Goal: Task Accomplishment & Management: Manage account settings

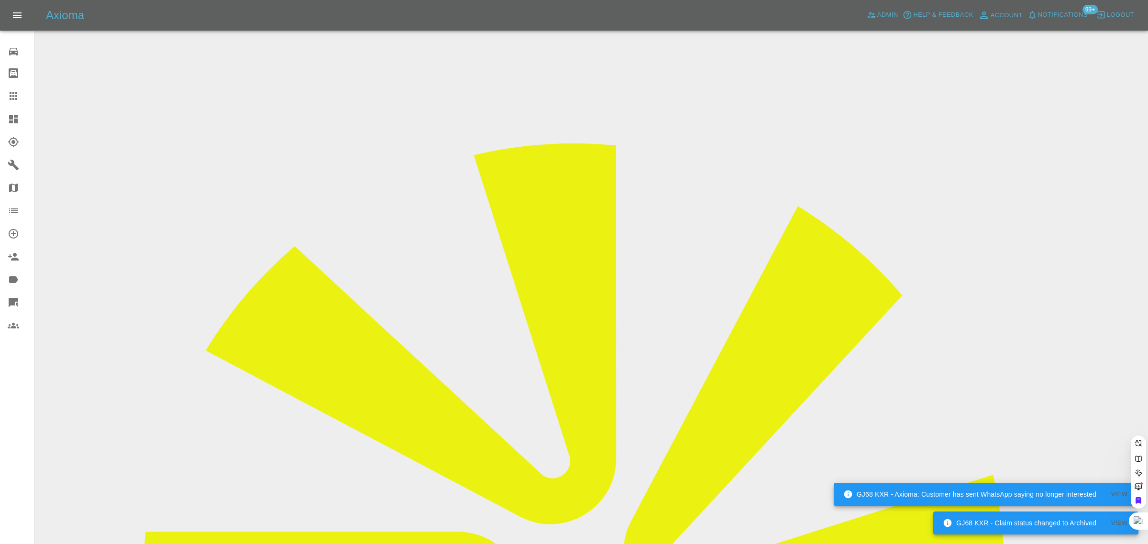
paste input "davidsmithupholstery@yahoo.co.uk"
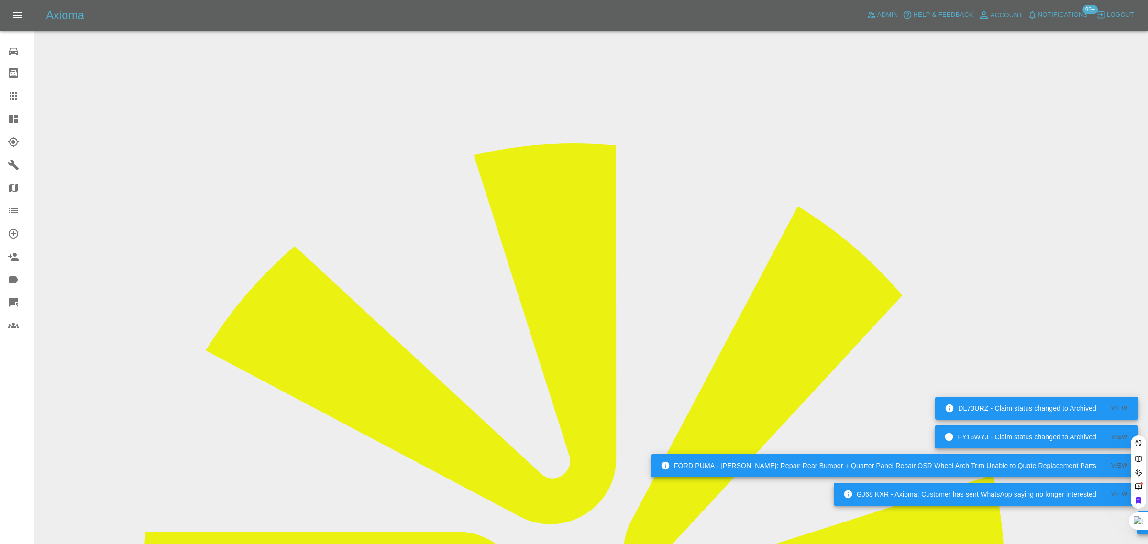
type input "davidsmithupholstery@yahoo.co.u"
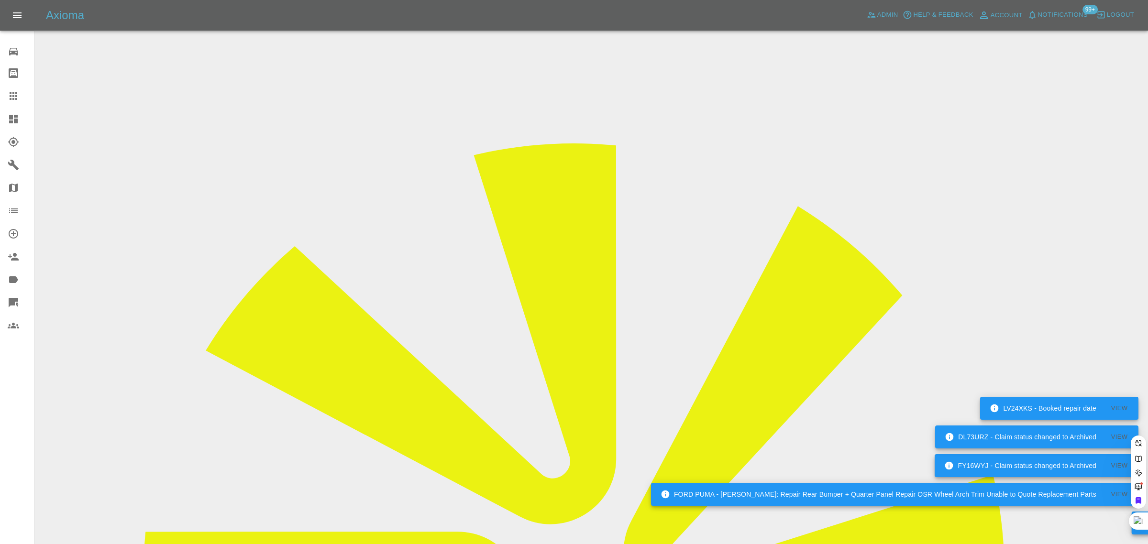
scroll to position [0, 44]
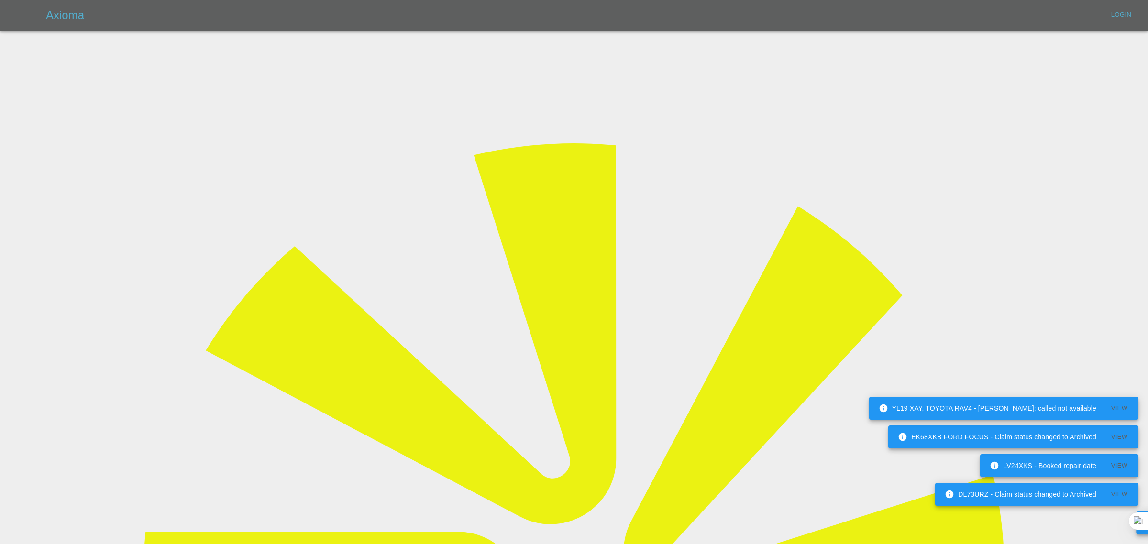
type input "bookkeeping@fifoaccounting.com"
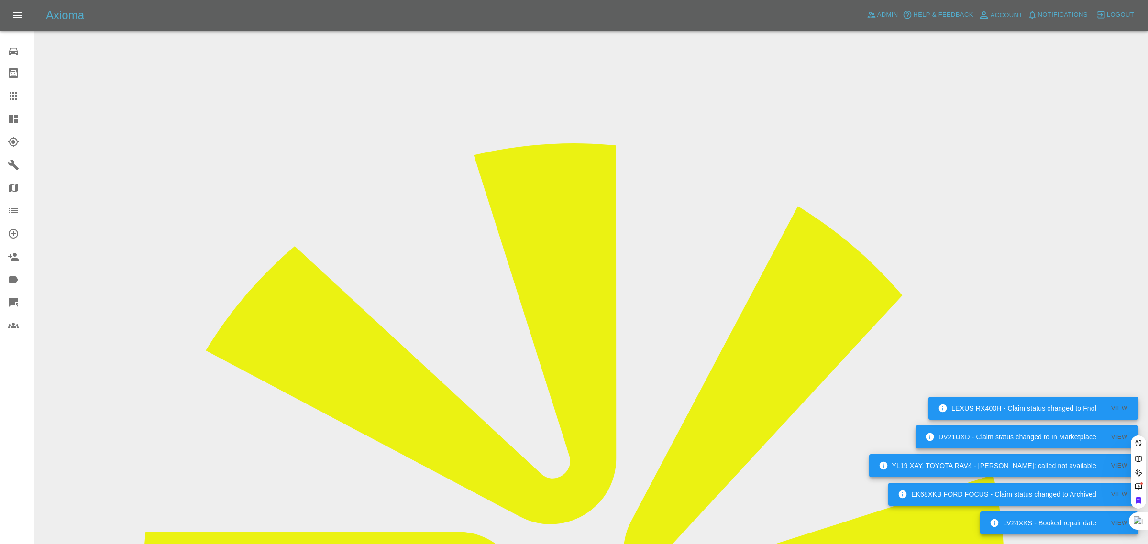
paste input "davidsmithupholstery@yahoo.co.uk"
type input "davidsmithupholstery@yahoo.co.u"
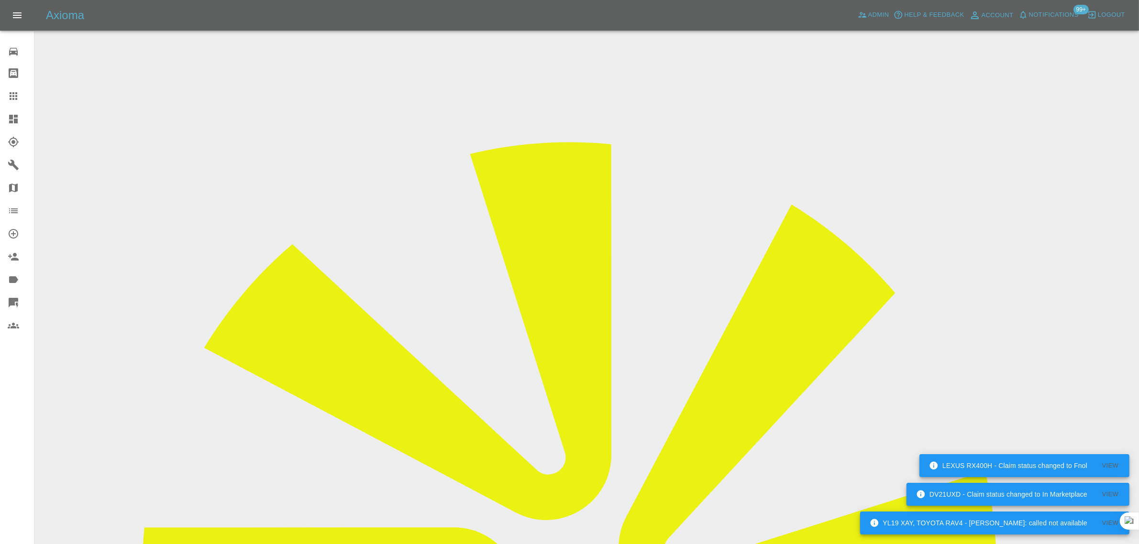
copy td "davidsmithupholstery@yahoo.co.uk"
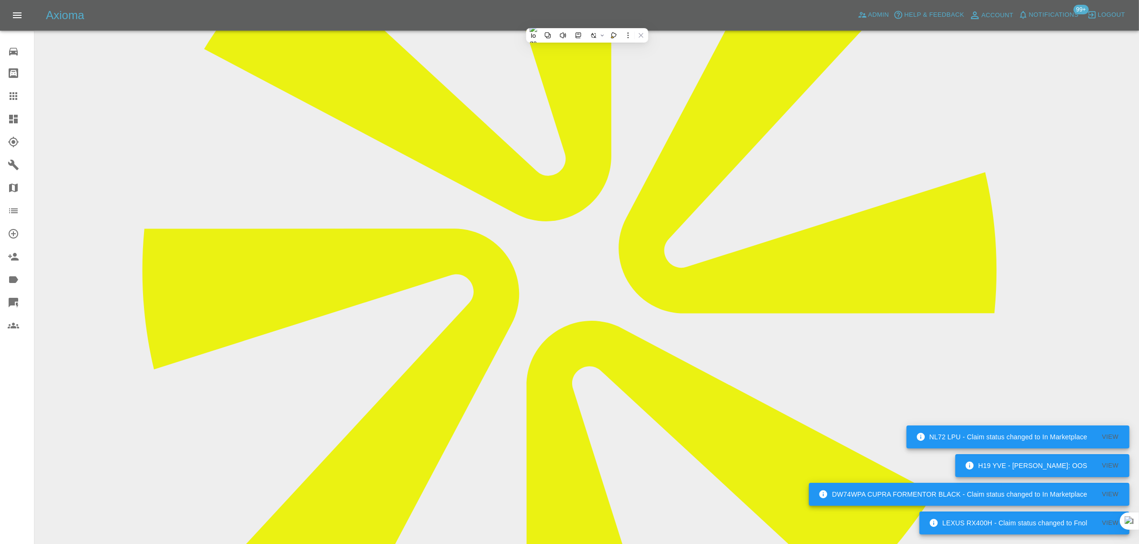
scroll to position [525, 0]
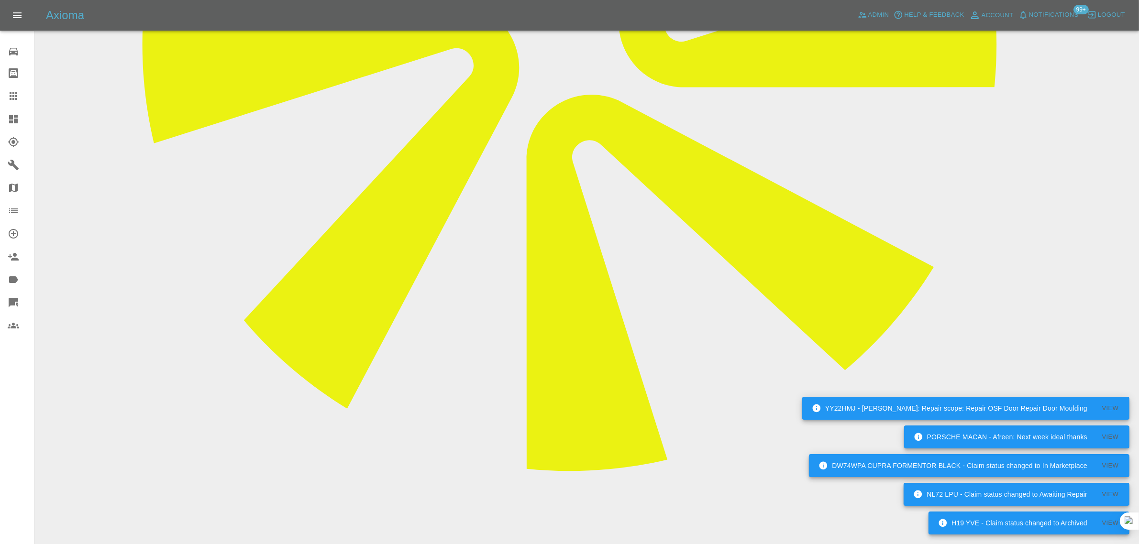
paste textarea "I would need it done by the 4th of September Is this possible Regards David"
type textarea "I would need it done by the 4th of September Is this possible Regards David"
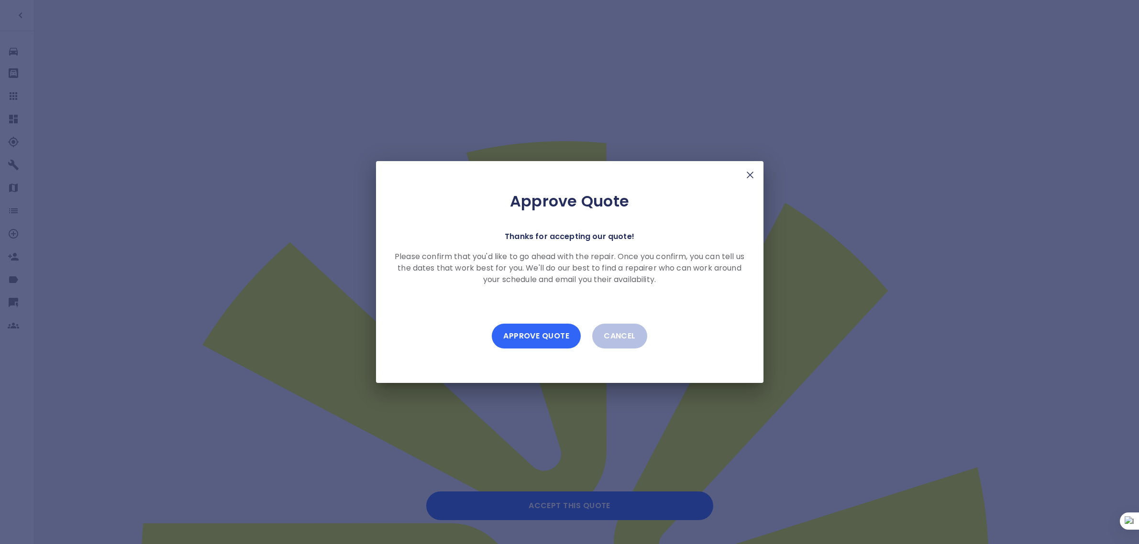
click at [546, 335] on button "Approve Quote" at bounding box center [536, 336] width 89 height 25
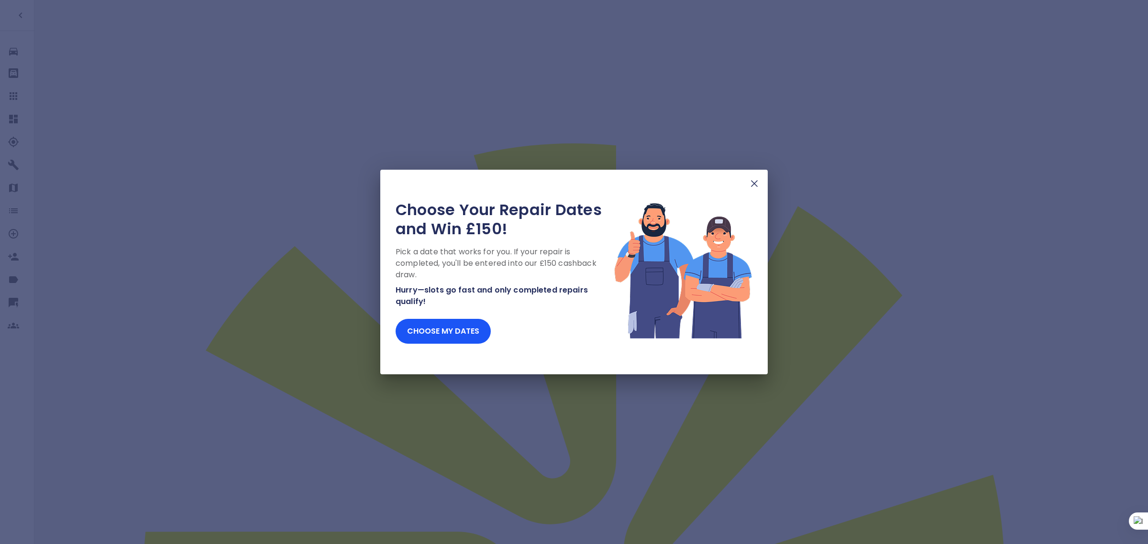
click at [757, 184] on img at bounding box center [754, 183] width 11 height 11
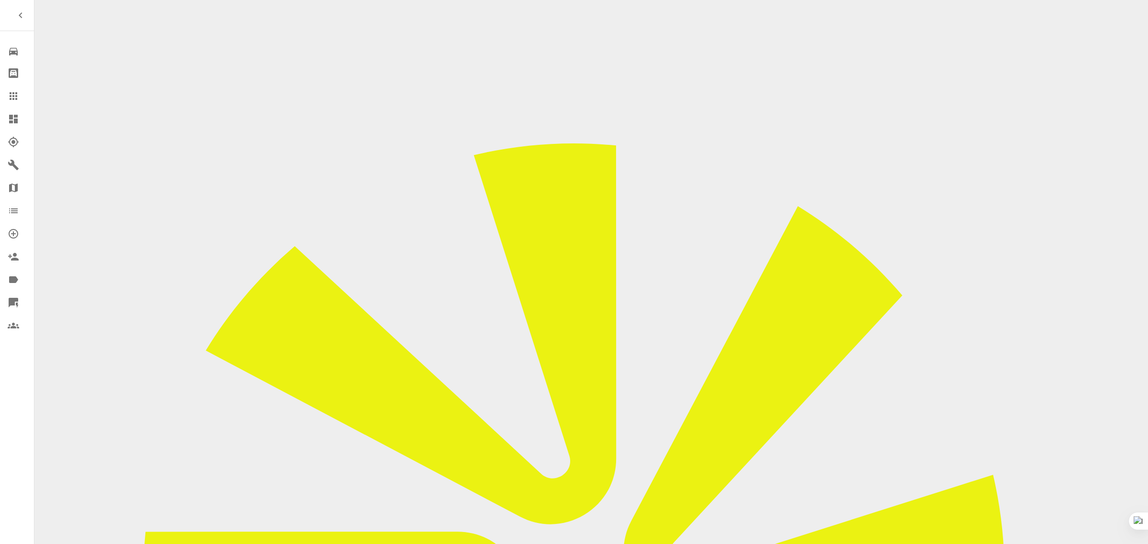
click at [16, 101] on icon at bounding box center [13, 95] width 11 height 11
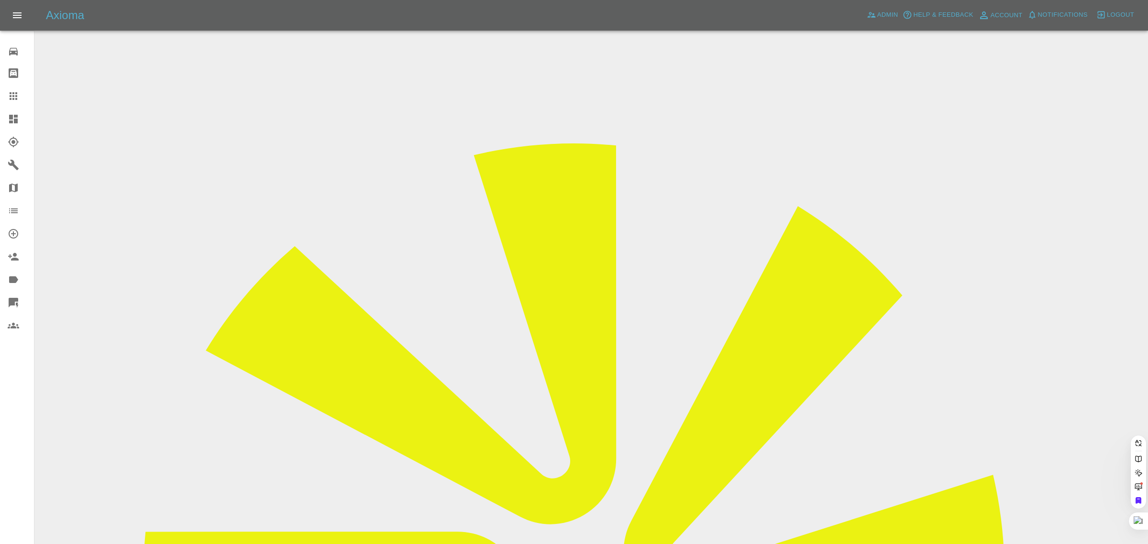
paste input "kevinuk@mac.com"
type input "kevinuk@mac.com"
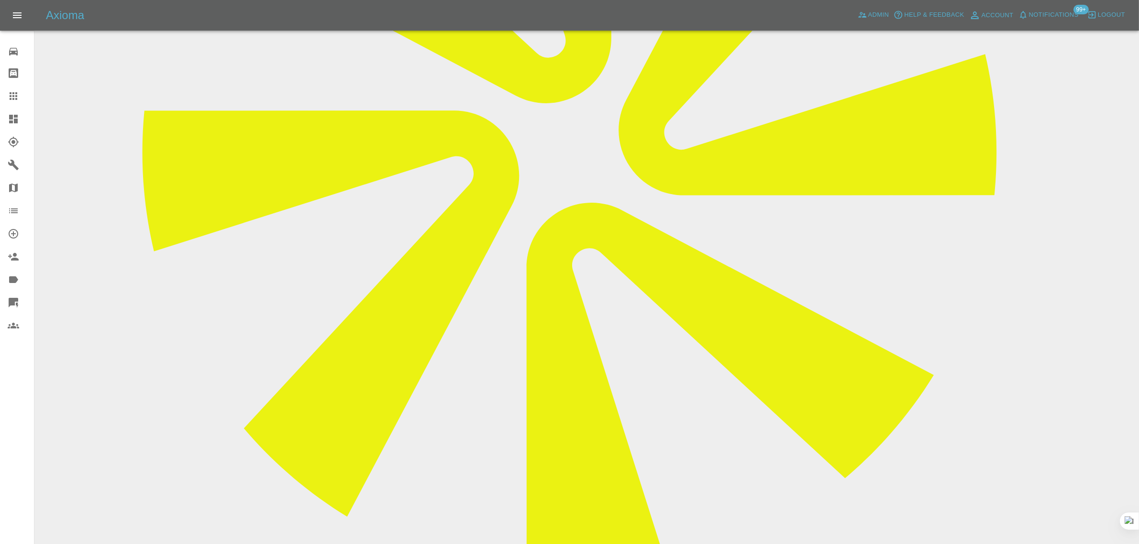
scroll to position [419, 0]
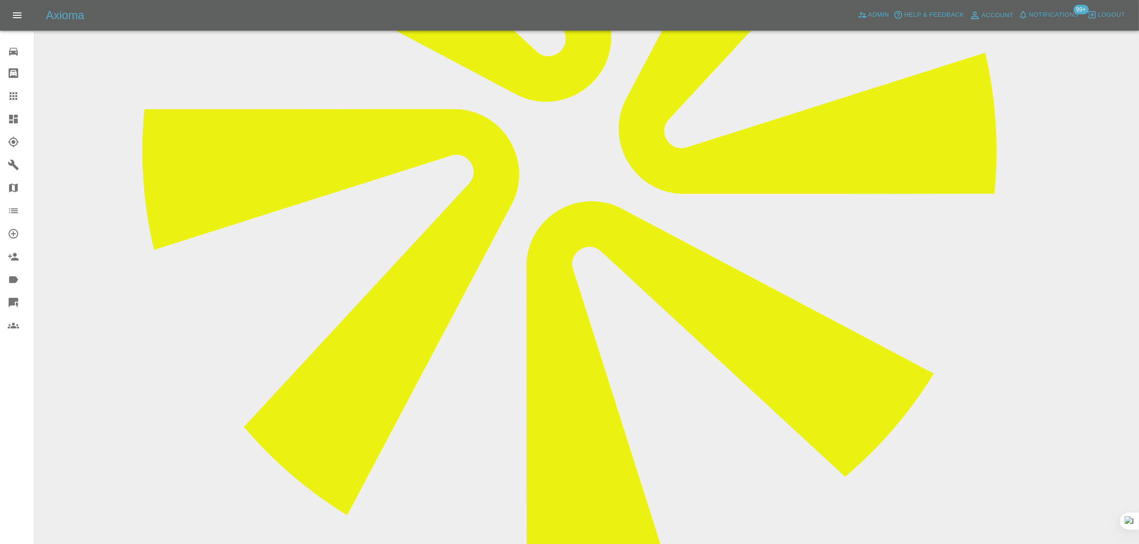
paste textarea "The repairer started but was unable to finish due to some equipment needing rep…"
type textarea "The repairer started but was unable to finish due to some equipment needing rep…"
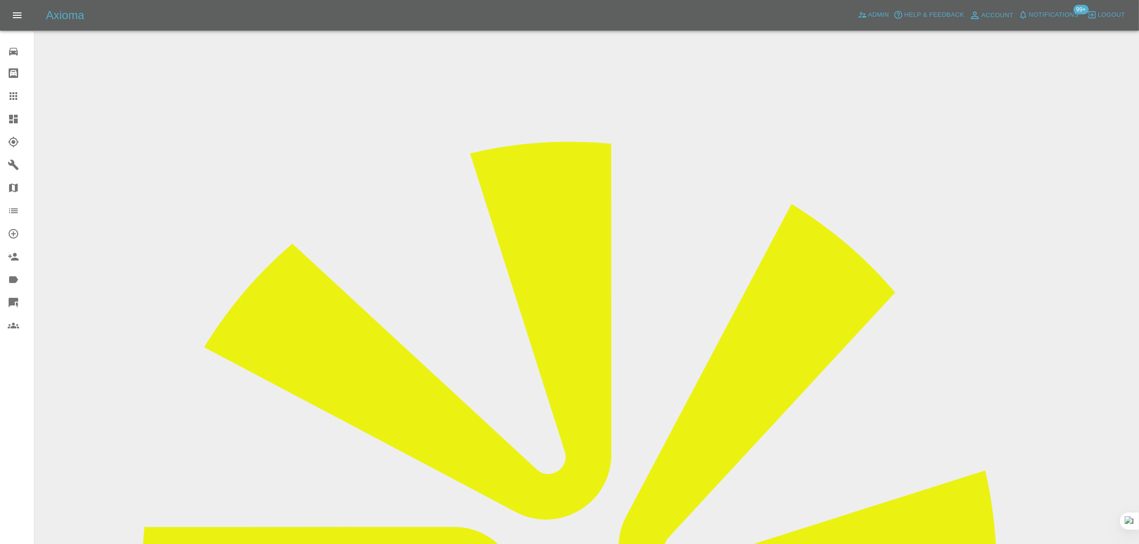
scroll to position [0, 0]
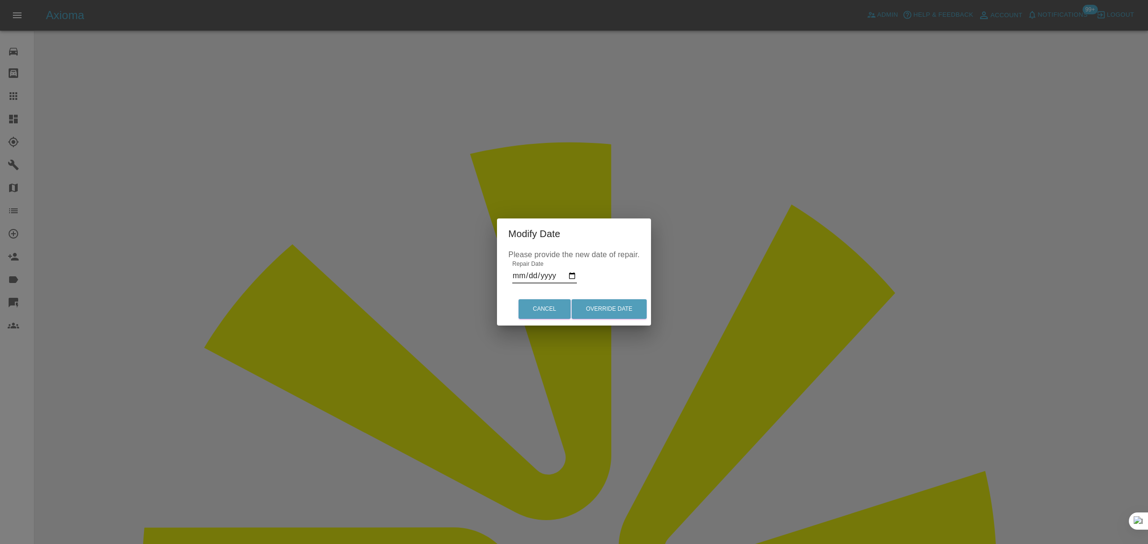
click at [575, 277] on input "2025-08-27" at bounding box center [544, 275] width 65 height 15
type input "2025-08-30"
click at [622, 307] on button "Override Date" at bounding box center [609, 309] width 75 height 20
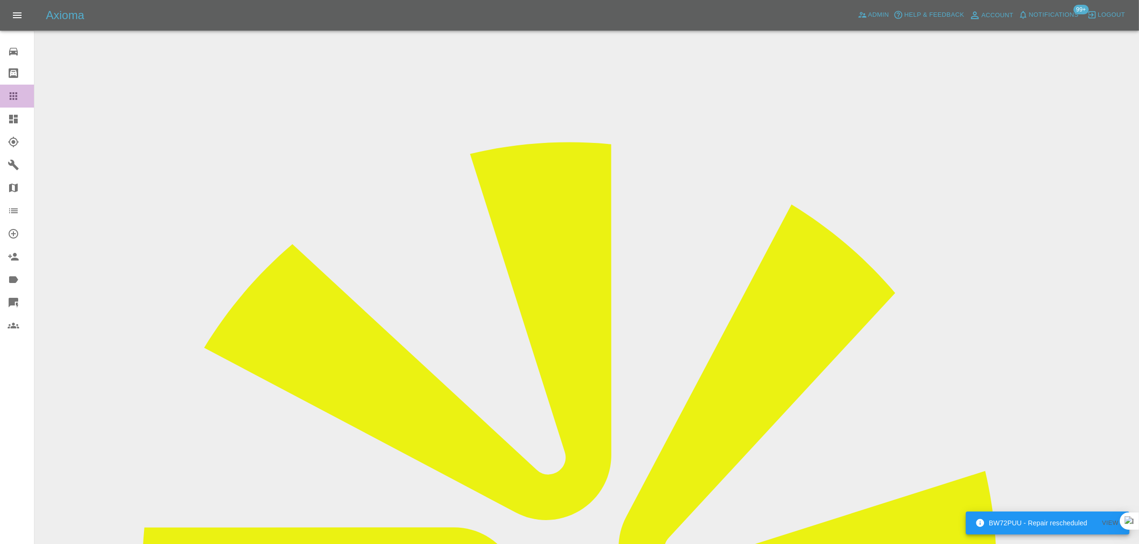
click at [12, 93] on icon at bounding box center [14, 96] width 8 height 8
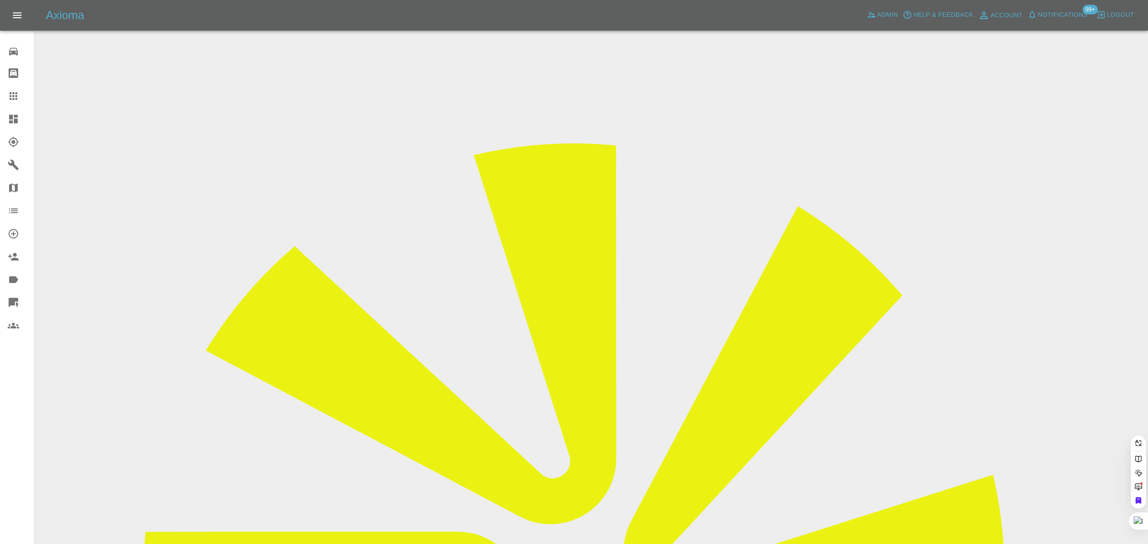
paste input "MT67MHO"
type input "MT67MHO"
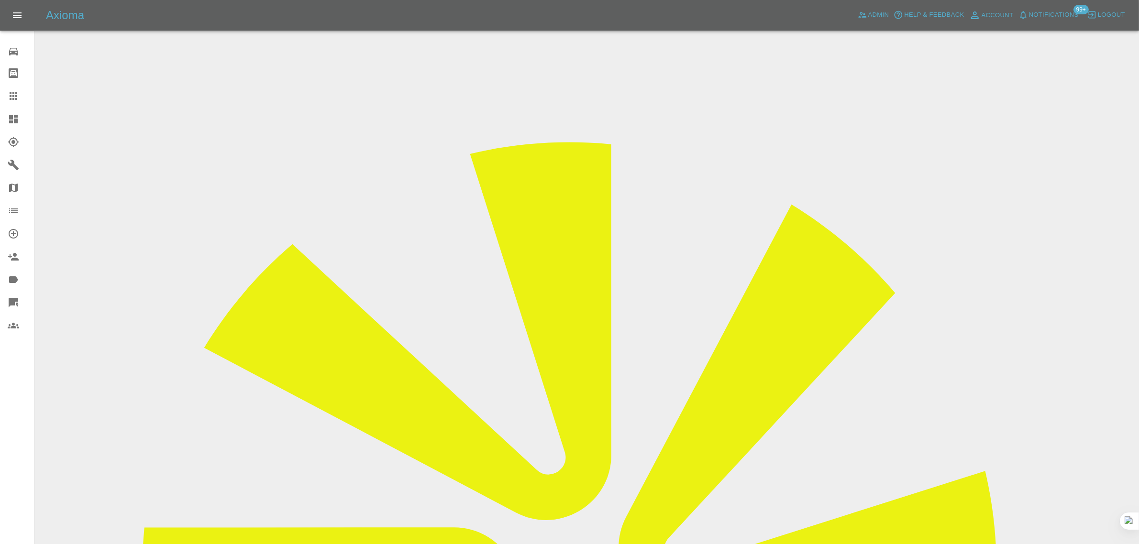
copy div "psuhta@hotmail.com"
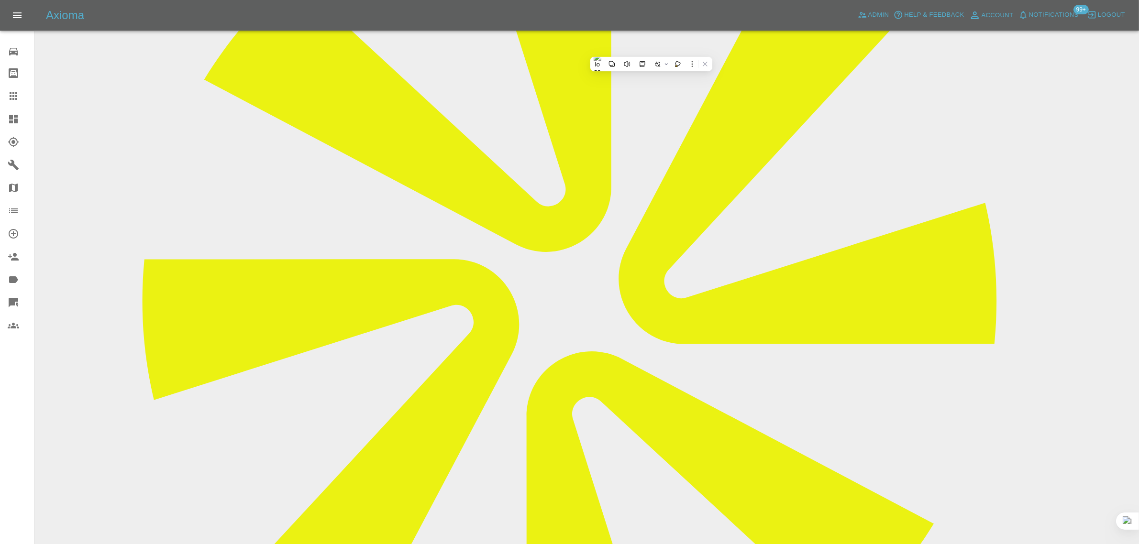
scroll to position [299, 0]
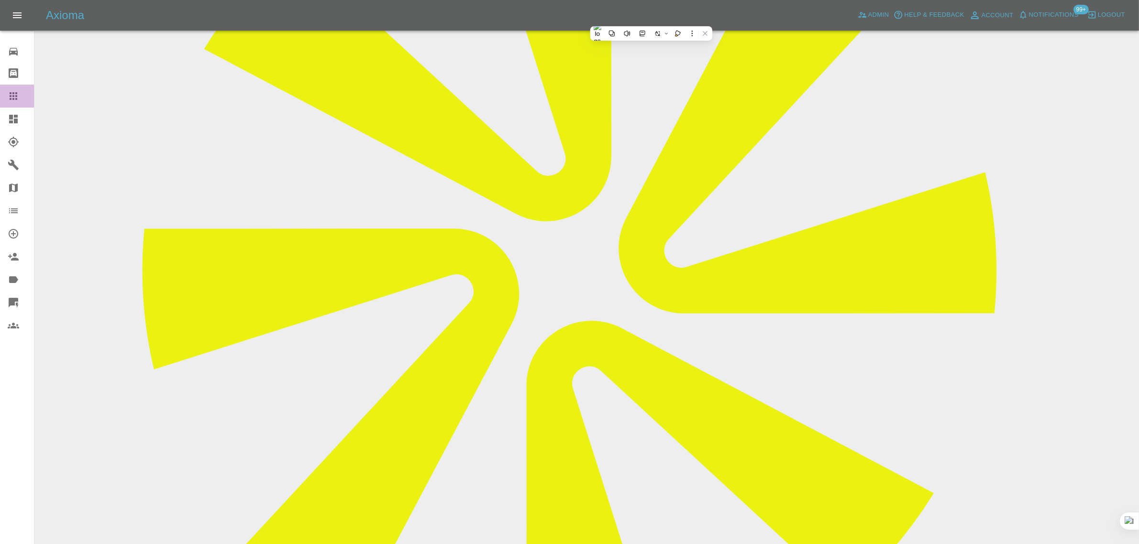
click at [20, 97] on div at bounding box center [21, 95] width 27 height 11
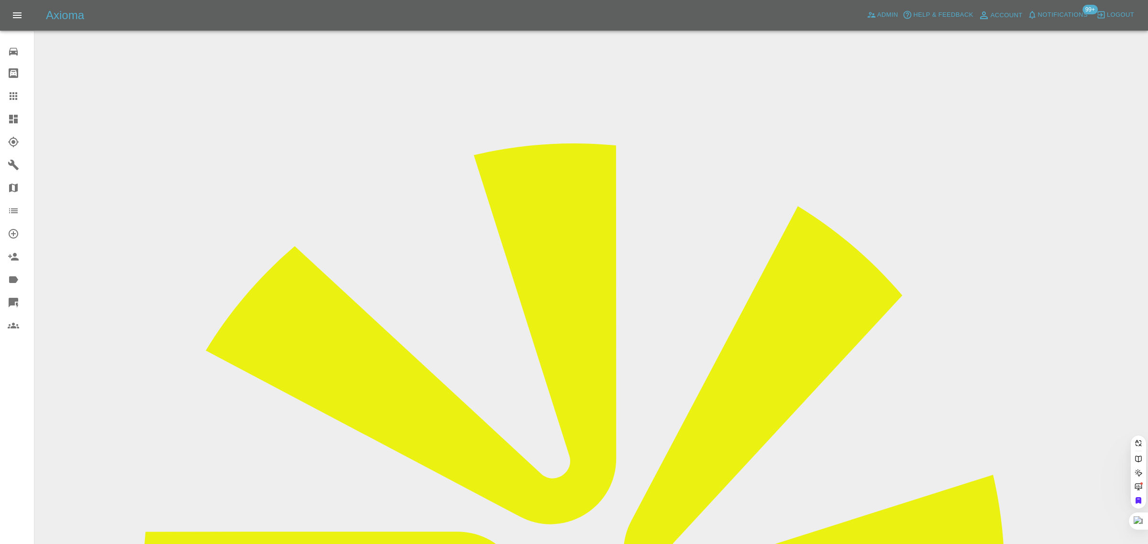
paste input "davidsmithupholstery@yahoo.co.uk"
type input "davidsmithupholstery@yahoo.co.uk"
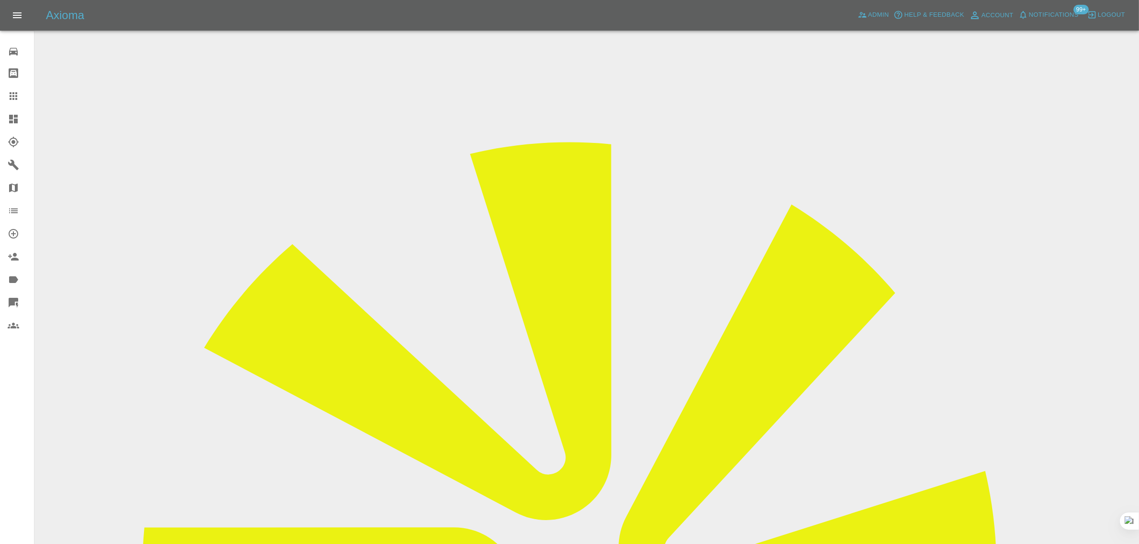
click at [17, 93] on icon at bounding box center [13, 95] width 11 height 11
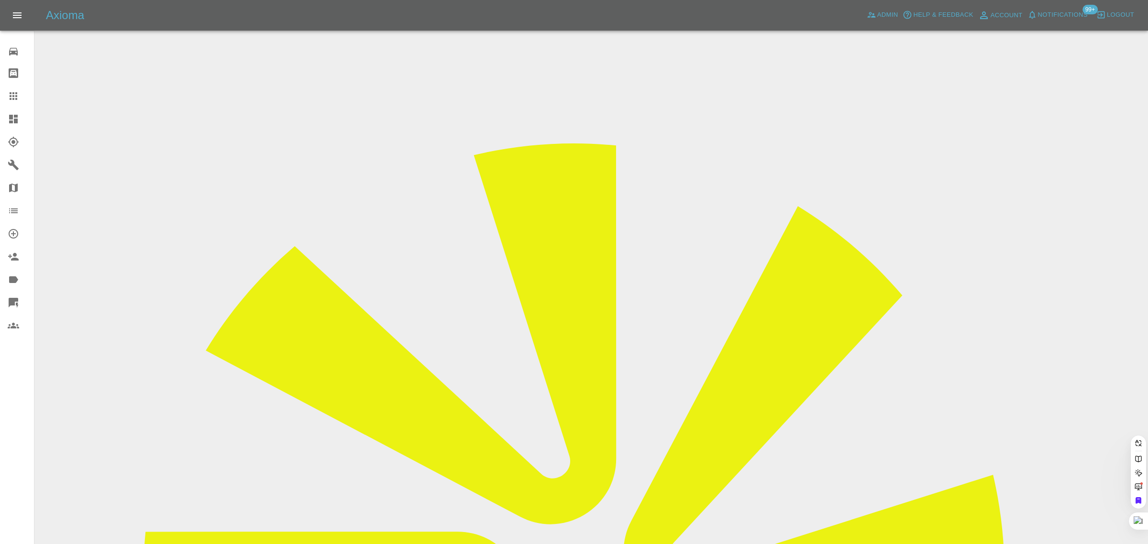
paste input "dc86@outlook.com"
type input "dc86@outlook.com"
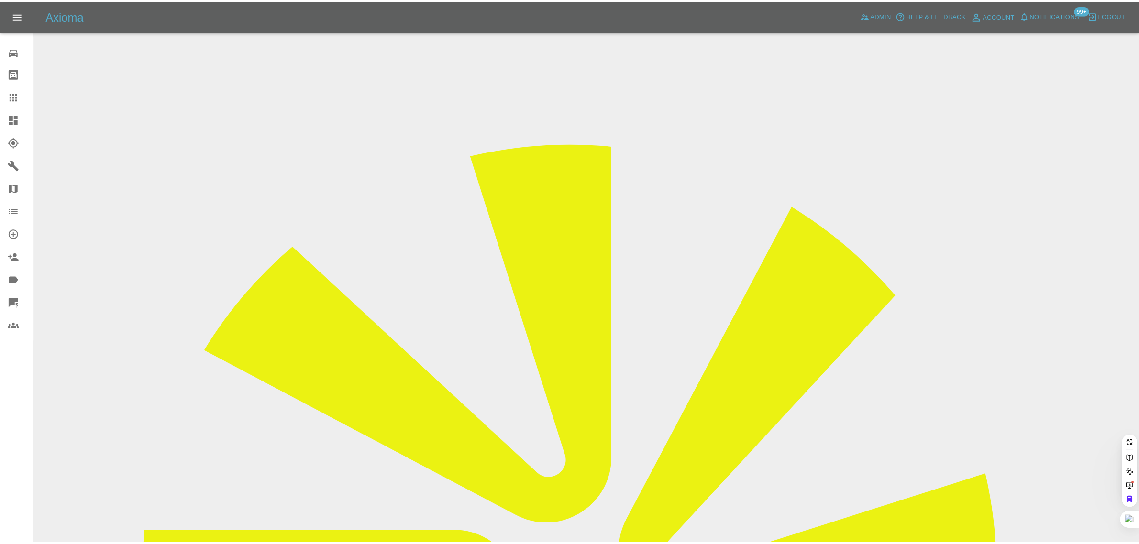
scroll to position [0, 0]
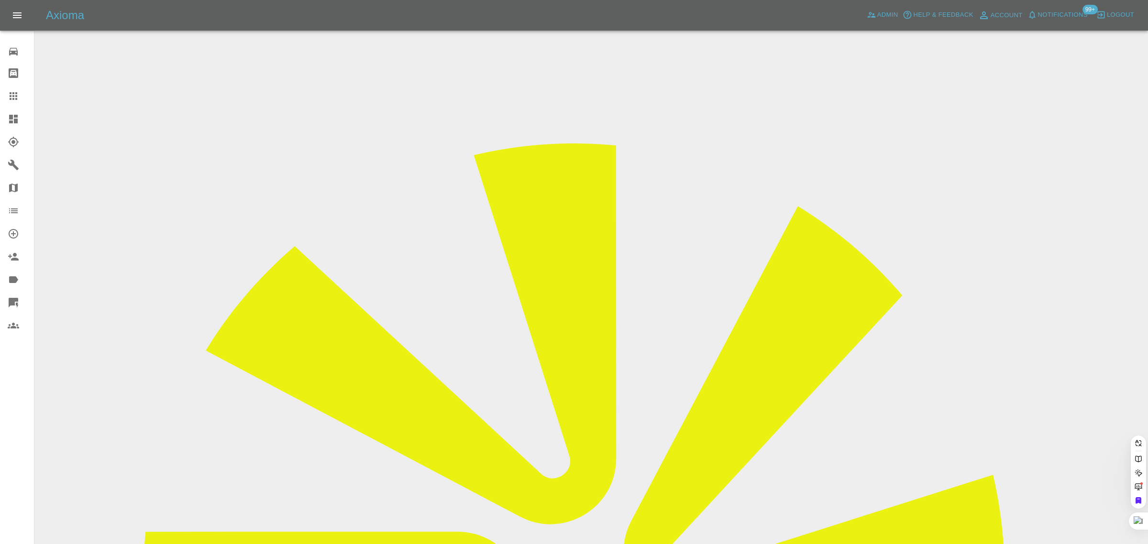
click at [21, 388] on div "0 Repair home Bodyshop home Claims Dashboard Explorer Garages Map Organization …" at bounding box center [17, 272] width 34 height 544
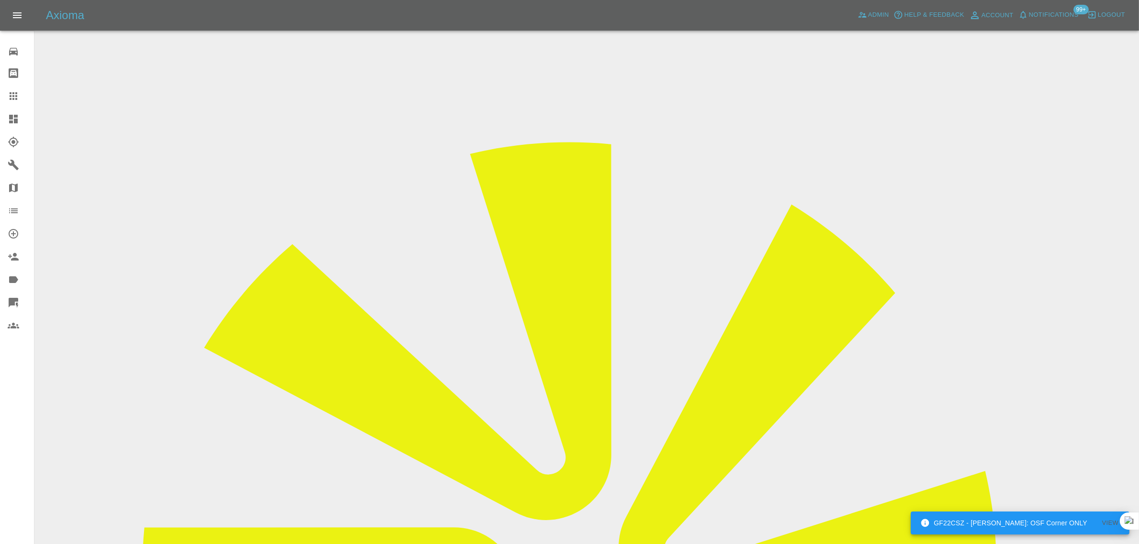
click at [15, 100] on icon at bounding box center [13, 95] width 11 height 11
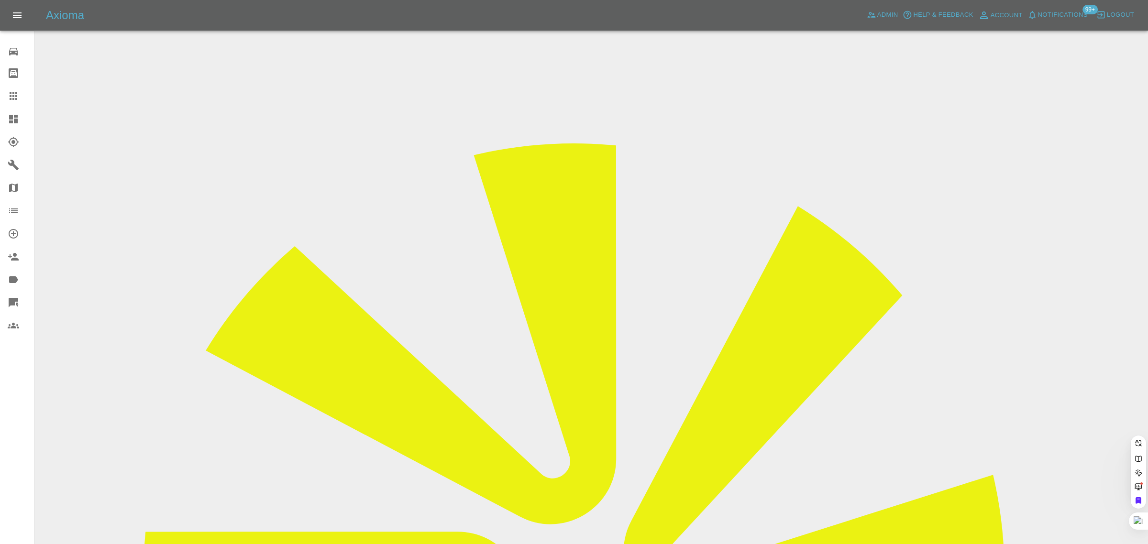
paste input "jaginder1982@gmail.com"
type input "jaginder1982@gmail.com"
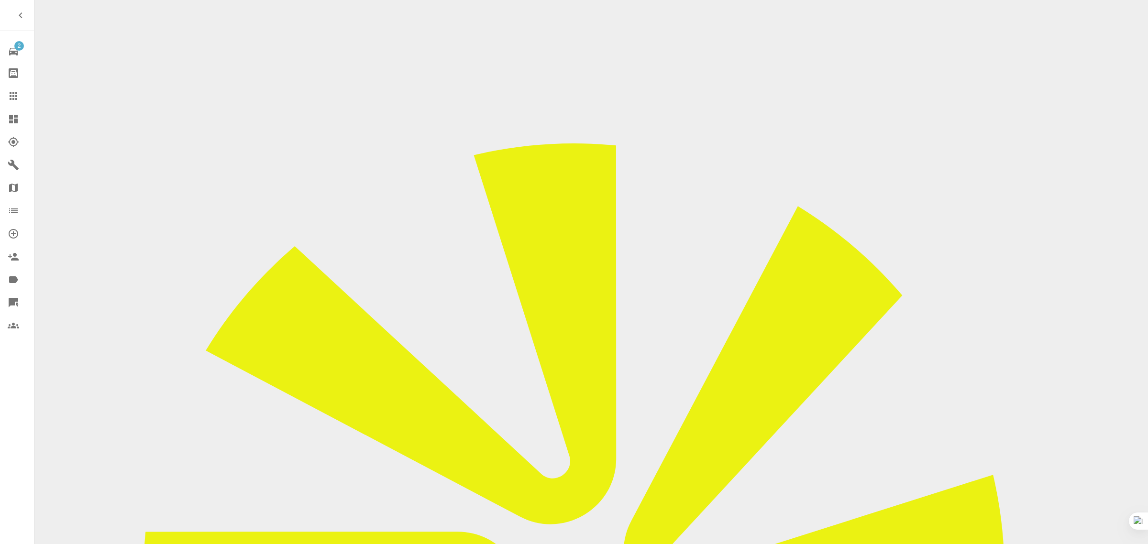
click at [14, 101] on icon at bounding box center [13, 95] width 11 height 11
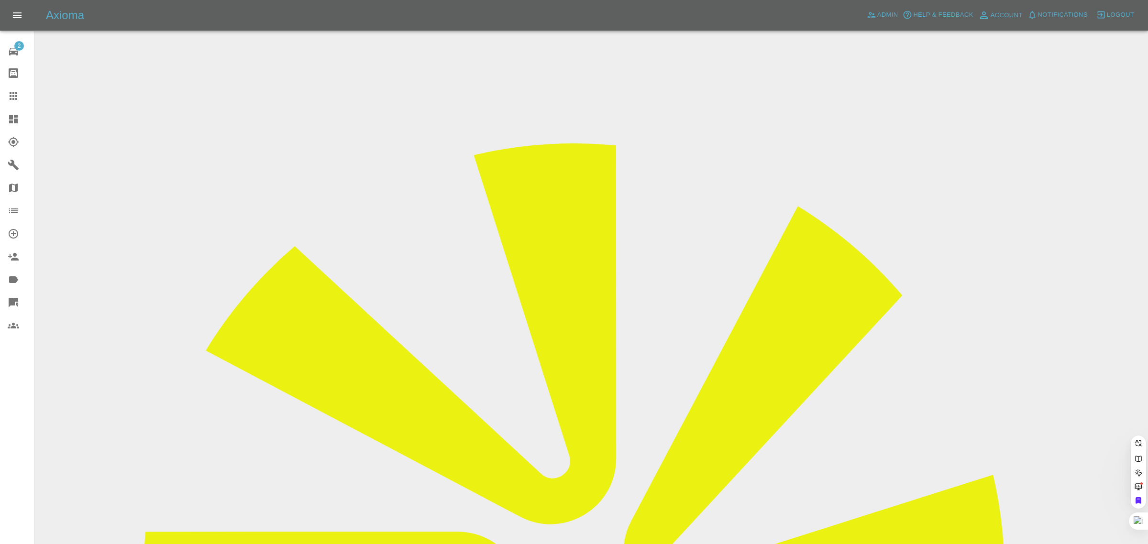
paste input "john_howden@hotmail.co.uk"
type input "john_howden@hotmail.co.uk"
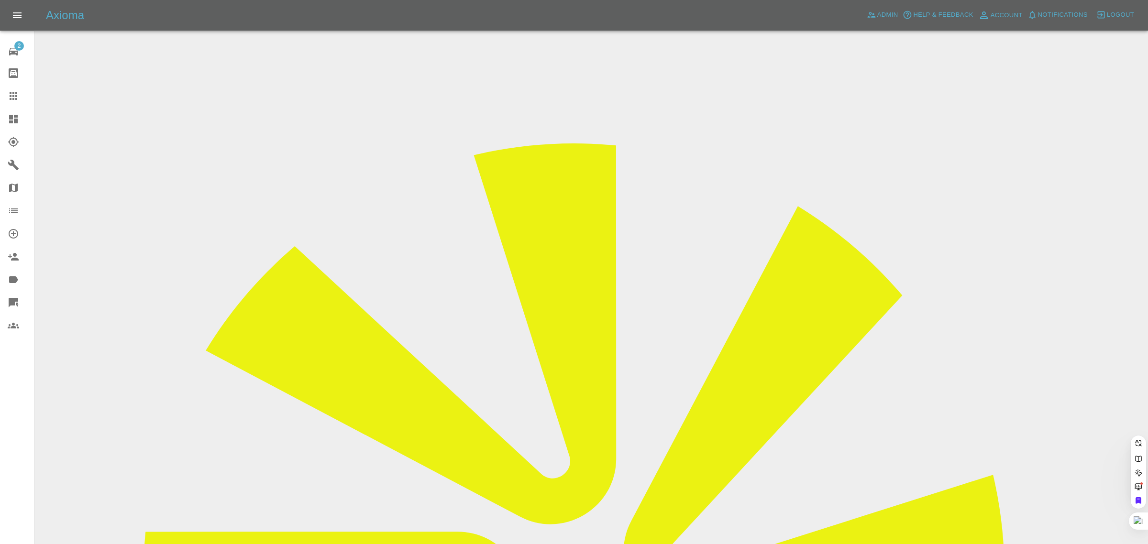
scroll to position [0, 22]
drag, startPoint x: 24, startPoint y: 424, endPoint x: 131, endPoint y: 439, distance: 107.2
click at [26, 425] on div "2 Repair home Bodyshop home Claims Dashboard Explorer Garages Map Organization …" at bounding box center [17, 272] width 34 height 544
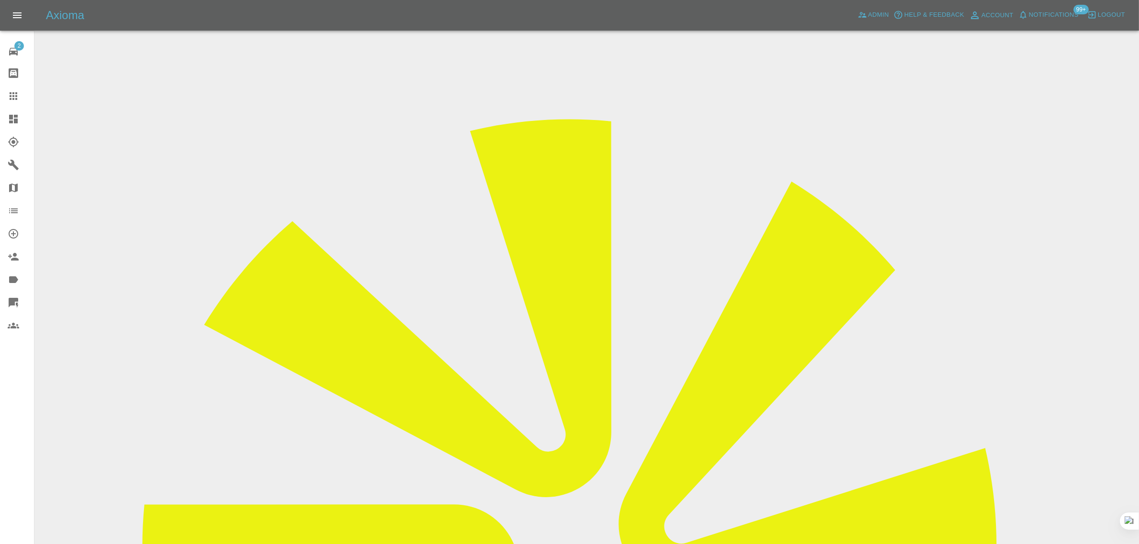
scroll to position [60, 0]
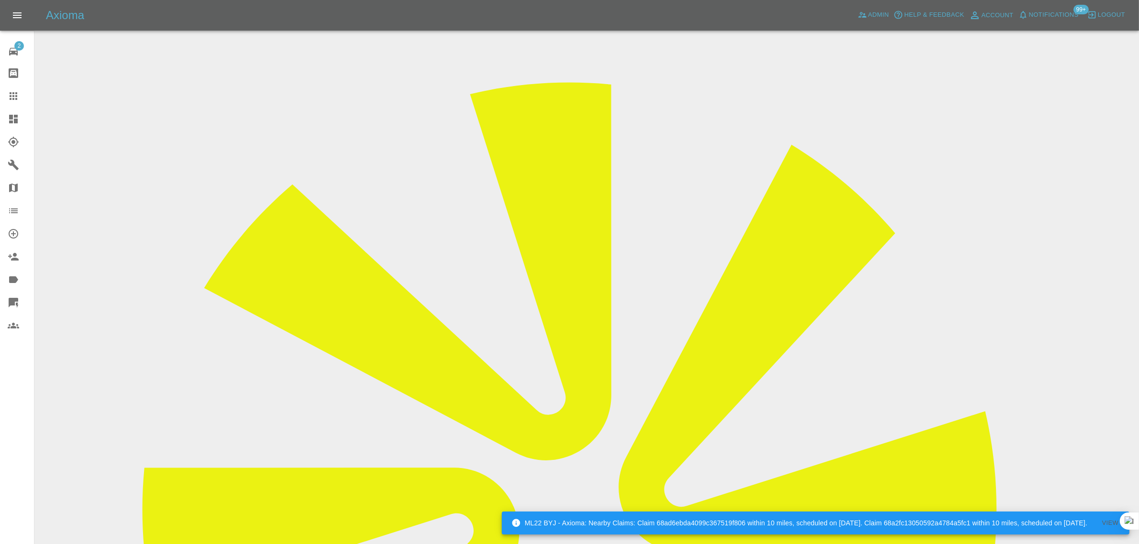
click at [10, 90] on icon at bounding box center [13, 95] width 11 height 11
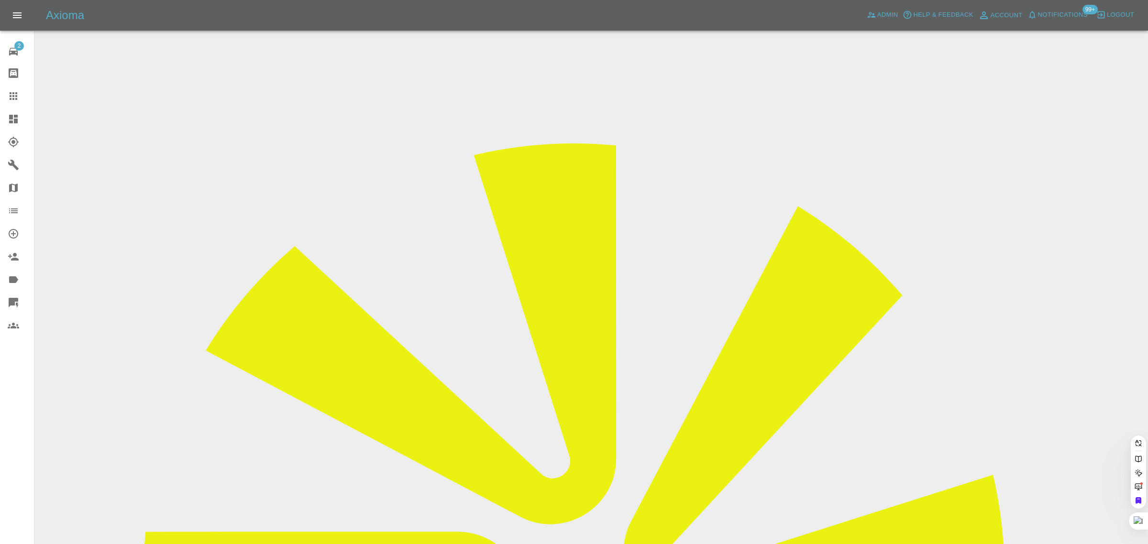
paste input "davidsmithupholstery@yahoo.co.uk"
type input "davidsmithupholstery@yahoo.co.u"
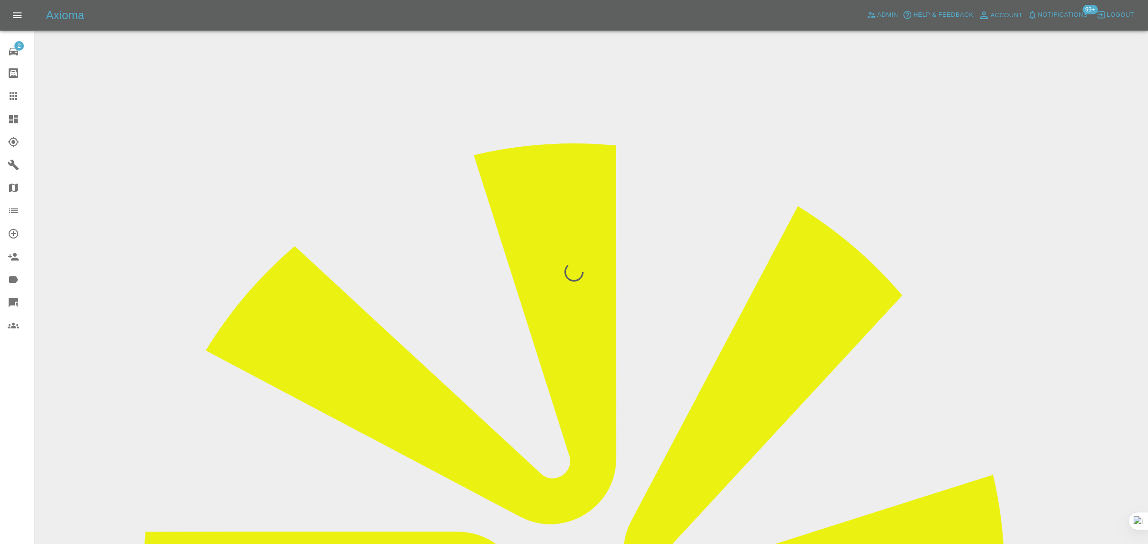
click at [13, 417] on div "2 Repair home Bodyshop home Claims Dashboard Explorer Garages Map Organization …" at bounding box center [17, 272] width 34 height 544
